Goal: Information Seeking & Learning: Learn about a topic

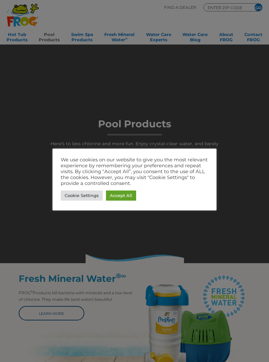
click at [129, 194] on link "Accept All" at bounding box center [121, 196] width 30 height 10
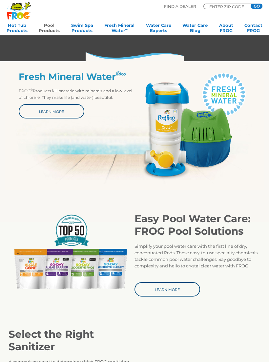
scroll to position [210, 0]
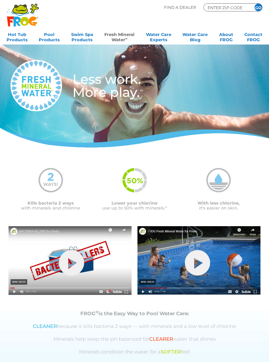
click at [75, 263] on link "hide-me" at bounding box center [71, 263] width 25 height 26
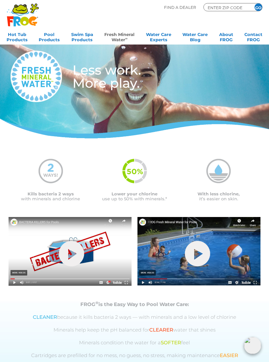
scroll to position [9, 0]
click at [201, 254] on link "hide-me" at bounding box center [197, 254] width 25 height 26
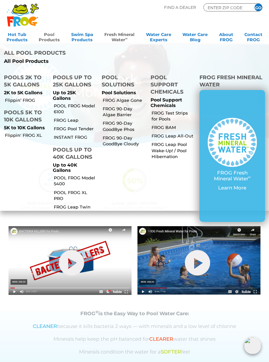
click at [50, 35] on link "Pool Products" at bounding box center [49, 36] width 21 height 13
click at [53, 34] on link "Pool Products" at bounding box center [49, 36] width 21 height 13
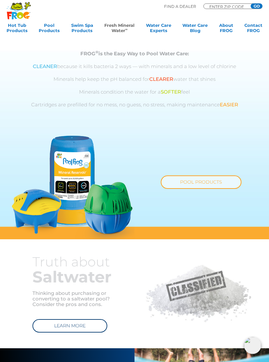
scroll to position [260, 0]
click at [206, 181] on link "POOL PRODUCTS" at bounding box center [201, 182] width 81 height 13
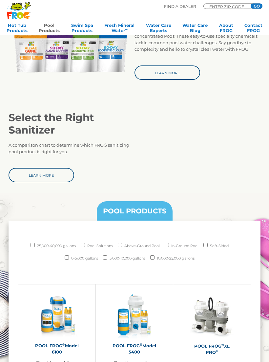
scroll to position [419, 0]
click at [106, 256] on input "5,000-10,000 gallons" at bounding box center [105, 258] width 4 height 4
checkbox input "true"
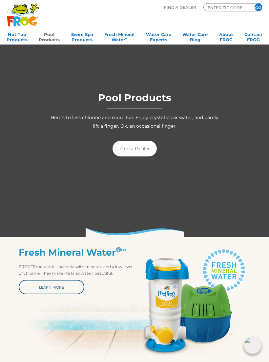
scroll to position [26, 0]
click at [205, 298] on img at bounding box center [192, 301] width 116 height 109
click at [196, 298] on img at bounding box center [192, 301] width 116 height 109
click at [183, 296] on img at bounding box center [192, 301] width 116 height 109
click at [177, 298] on img at bounding box center [192, 301] width 116 height 109
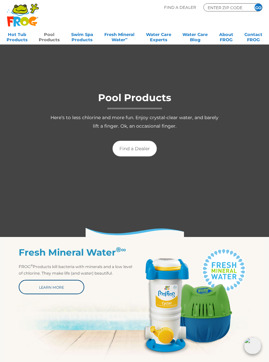
click at [174, 297] on img at bounding box center [192, 301] width 116 height 109
click at [183, 294] on img at bounding box center [192, 301] width 116 height 109
click at [185, 294] on img at bounding box center [192, 301] width 116 height 109
click at [55, 36] on link "Pool Products" at bounding box center [49, 36] width 21 height 13
click at [201, 299] on img at bounding box center [192, 301] width 116 height 109
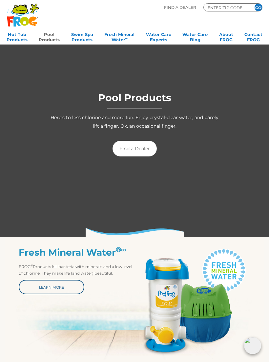
click at [74, 288] on link "Learn More" at bounding box center [52, 287] width 66 height 14
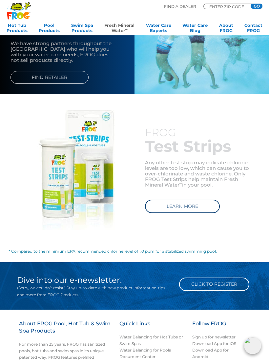
scroll to position [620, 0]
